Goal: Task Accomplishment & Management: Use online tool/utility

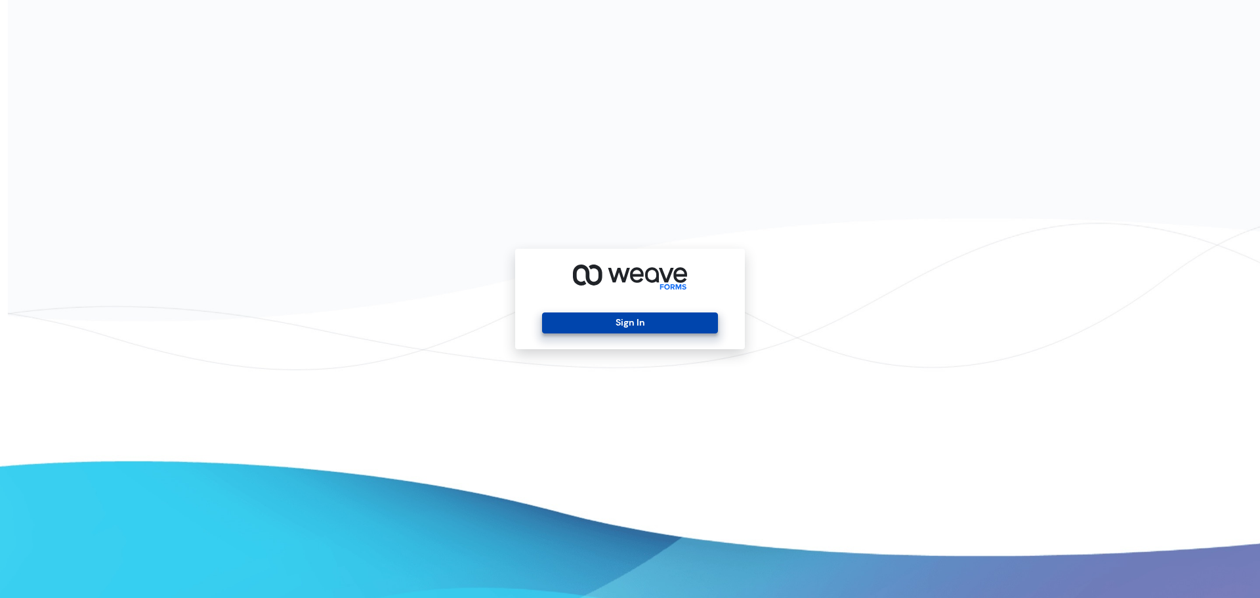
click at [579, 315] on button "Sign In" at bounding box center [629, 322] width 175 height 21
